Goal: Task Accomplishment & Management: Manage account settings

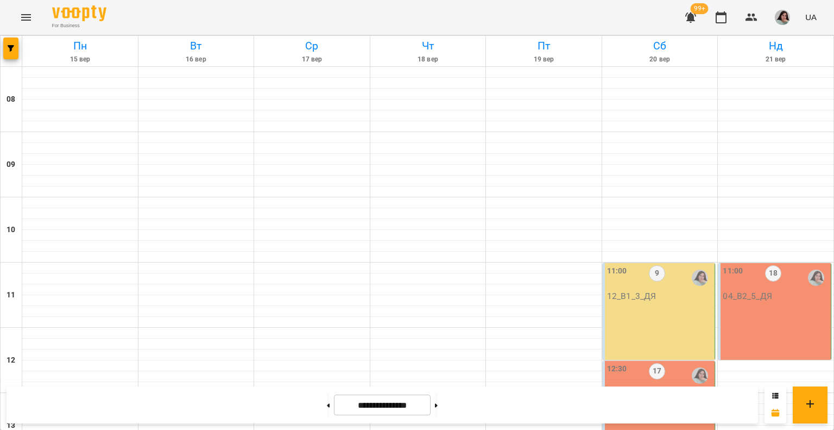
scroll to position [489, 0]
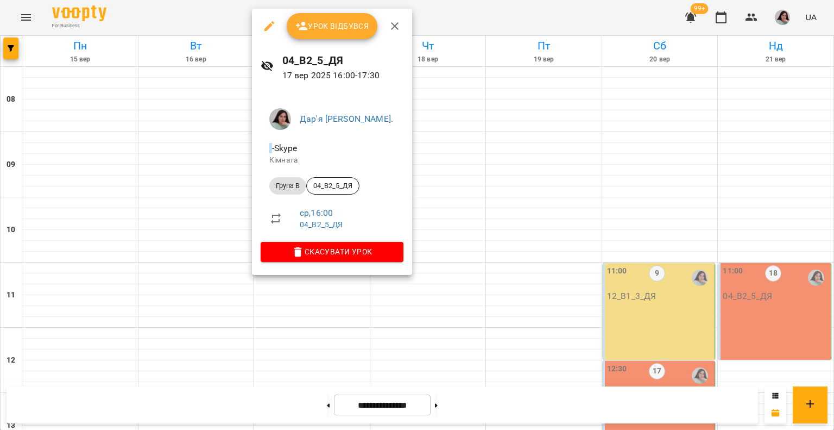
click at [337, 37] on button "Урок відбувся" at bounding box center [332, 26] width 91 height 26
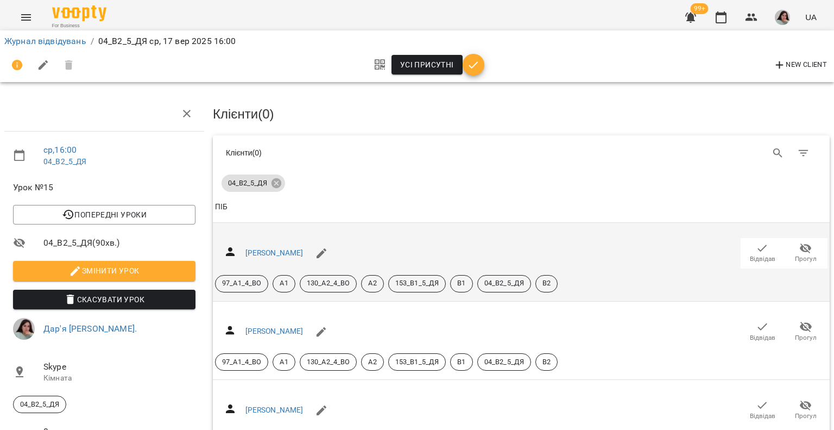
click at [756, 245] on icon "button" at bounding box center [762, 248] width 13 height 13
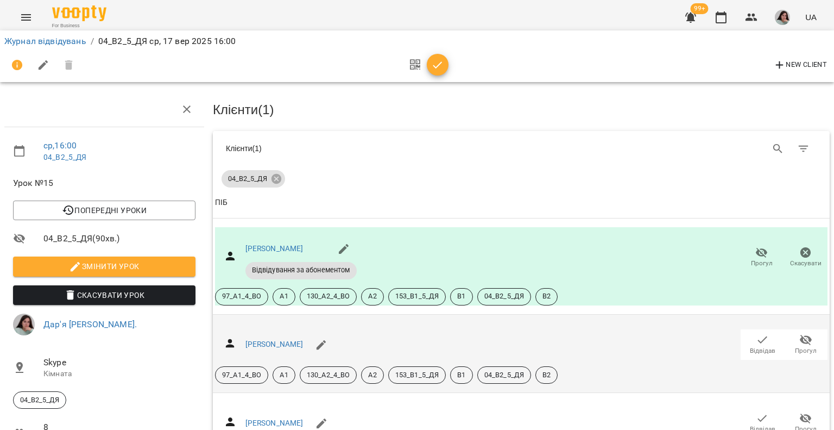
click at [754, 329] on button "Відвідав" at bounding box center [762, 344] width 43 height 30
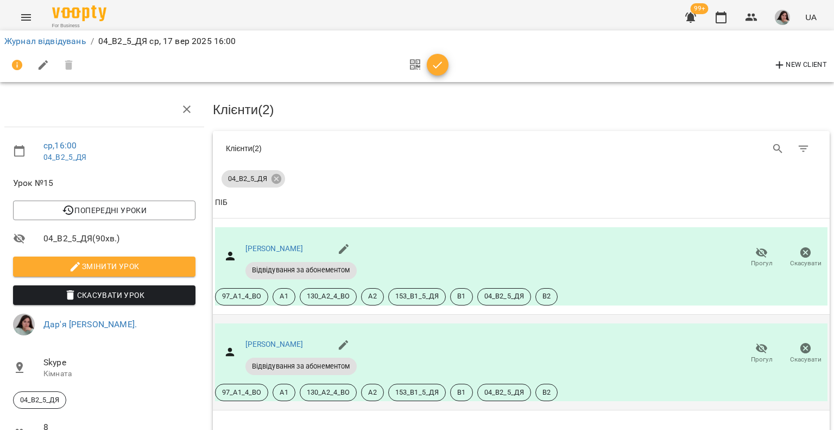
scroll to position [263, 0]
click at [756, 429] on icon "button" at bounding box center [762, 435] width 13 height 13
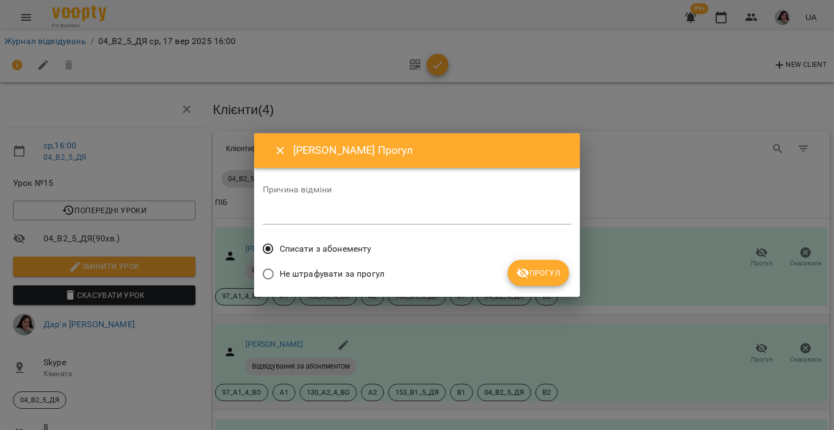
click at [535, 268] on span "Прогул" at bounding box center [538, 272] width 44 height 13
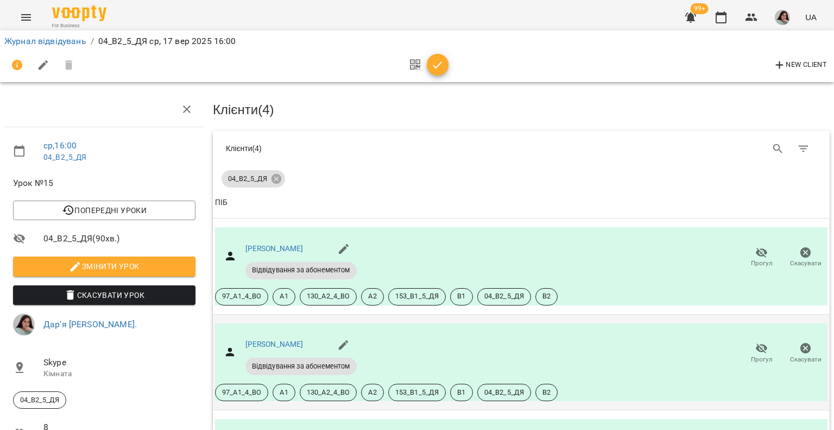
click at [436, 59] on icon "button" at bounding box center [437, 65] width 13 height 13
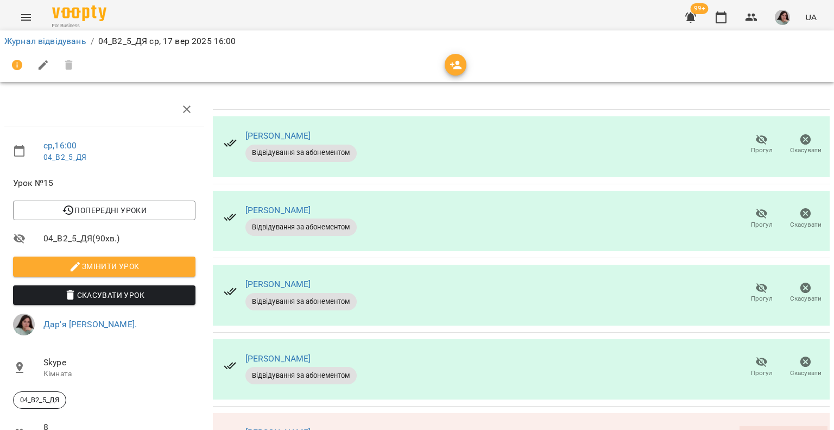
scroll to position [99, 0]
